Goal: Information Seeking & Learning: Learn about a topic

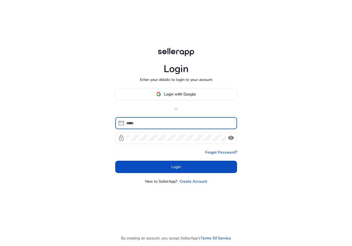
click at [167, 100] on span at bounding box center [175, 94] width 121 height 13
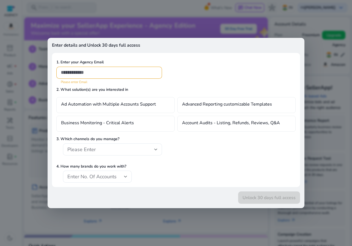
click at [35, 176] on div at bounding box center [176, 123] width 352 height 246
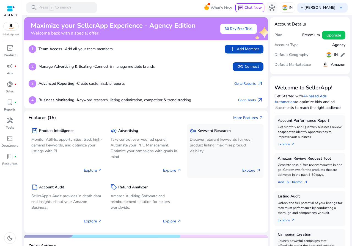
click at [208, 144] on p "Discover relevant keywords for your product listing, maximize product visibility" at bounding box center [225, 145] width 71 height 17
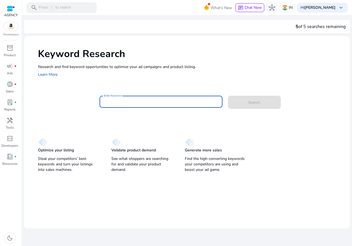
click at [144, 100] on input "Enter Keyword" at bounding box center [161, 102] width 114 height 6
paste input "**********"
type input "**********"
click at [257, 101] on span "Search" at bounding box center [254, 103] width 12 height 6
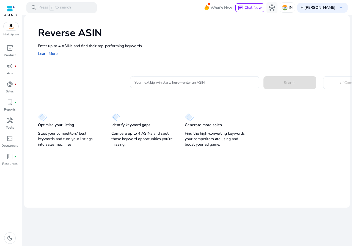
click at [155, 57] on div "Enter up to 4 ASINs and find their top-performing keywords. Learn More" at bounding box center [191, 50] width 306 height 14
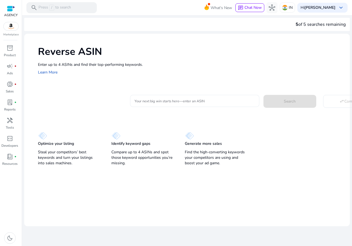
drag, startPoint x: 158, startPoint y: 83, endPoint x: 160, endPoint y: 103, distance: 20.2
click at [158, 88] on div "Reverse ASIN Enter up to 4 ASINs and find their top-performing keywords. Learn …" at bounding box center [186, 101] width 325 height 134
click at [161, 104] on input "Your next big win starts here—enter an ASIN" at bounding box center [194, 101] width 120 height 6
paste input "**********"
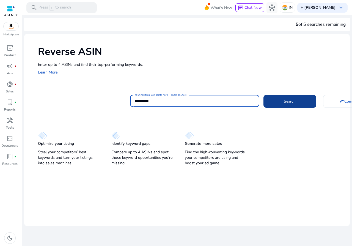
type input "**********"
click at [285, 102] on span "Search" at bounding box center [289, 102] width 12 height 6
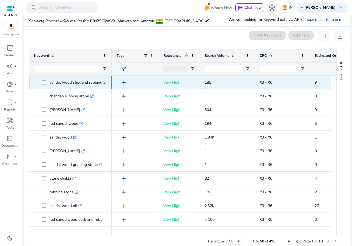
scroll to position [59, 0]
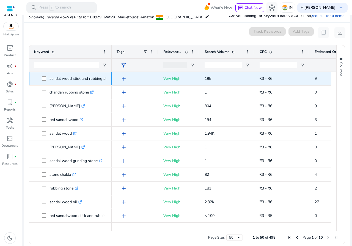
click at [45, 84] on span at bounding box center [46, 78] width 8 height 11
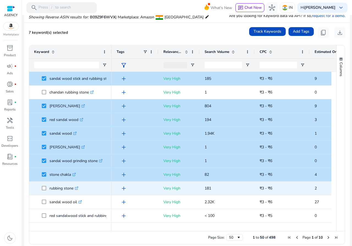
click at [44, 191] on span at bounding box center [46, 188] width 8 height 11
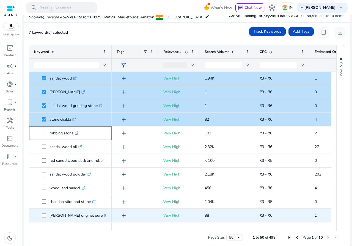
scroll to position [82, 0]
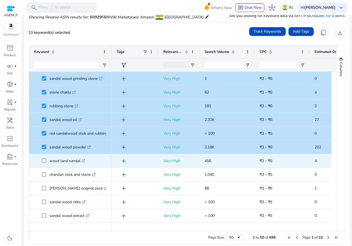
click at [46, 162] on span at bounding box center [46, 160] width 8 height 11
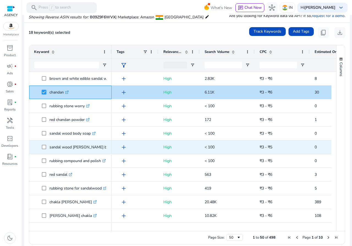
scroll to position [0, 0]
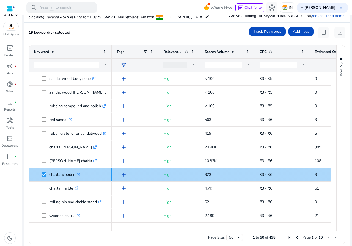
drag, startPoint x: 41, startPoint y: 169, endPoint x: 41, endPoint y: 172, distance: 3.6
click at [40, 170] on div "chakla wooden .st0{fill:#2c8af8}" at bounding box center [70, 174] width 73 height 13
click at [41, 173] on span "chakla wooden .st0{fill:#2c8af8}" at bounding box center [70, 174] width 73 height 11
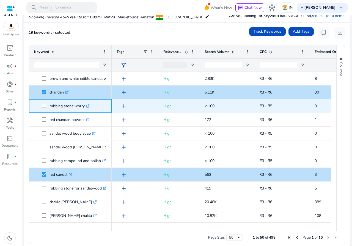
click at [45, 110] on span at bounding box center [46, 106] width 8 height 11
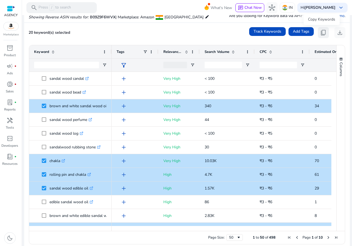
click at [325, 33] on button "content_copy" at bounding box center [323, 32] width 11 height 11
click at [323, 30] on span "content_copy" at bounding box center [323, 32] width 7 height 7
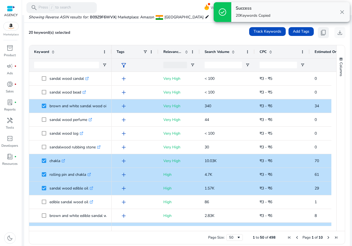
click at [323, 30] on span "content_copy" at bounding box center [323, 32] width 7 height 7
